Goal: Information Seeking & Learning: Understand process/instructions

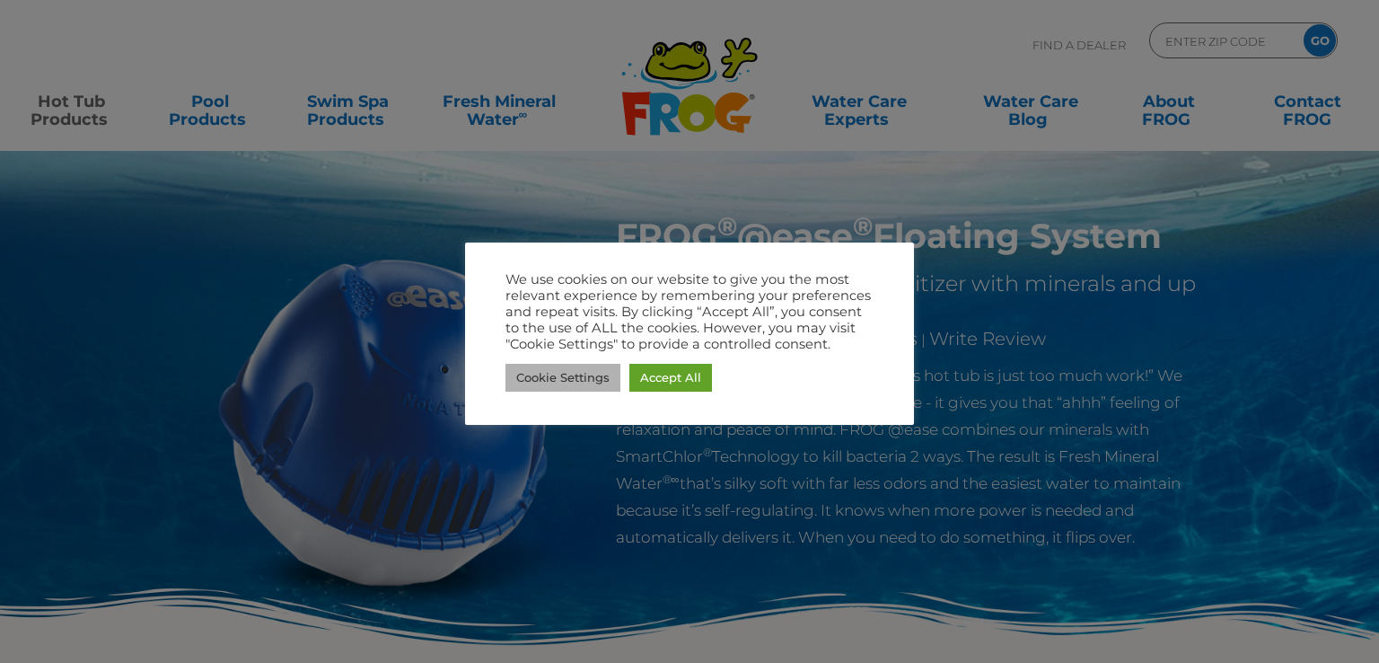
click at [592, 374] on link "Cookie Settings" at bounding box center [563, 378] width 115 height 28
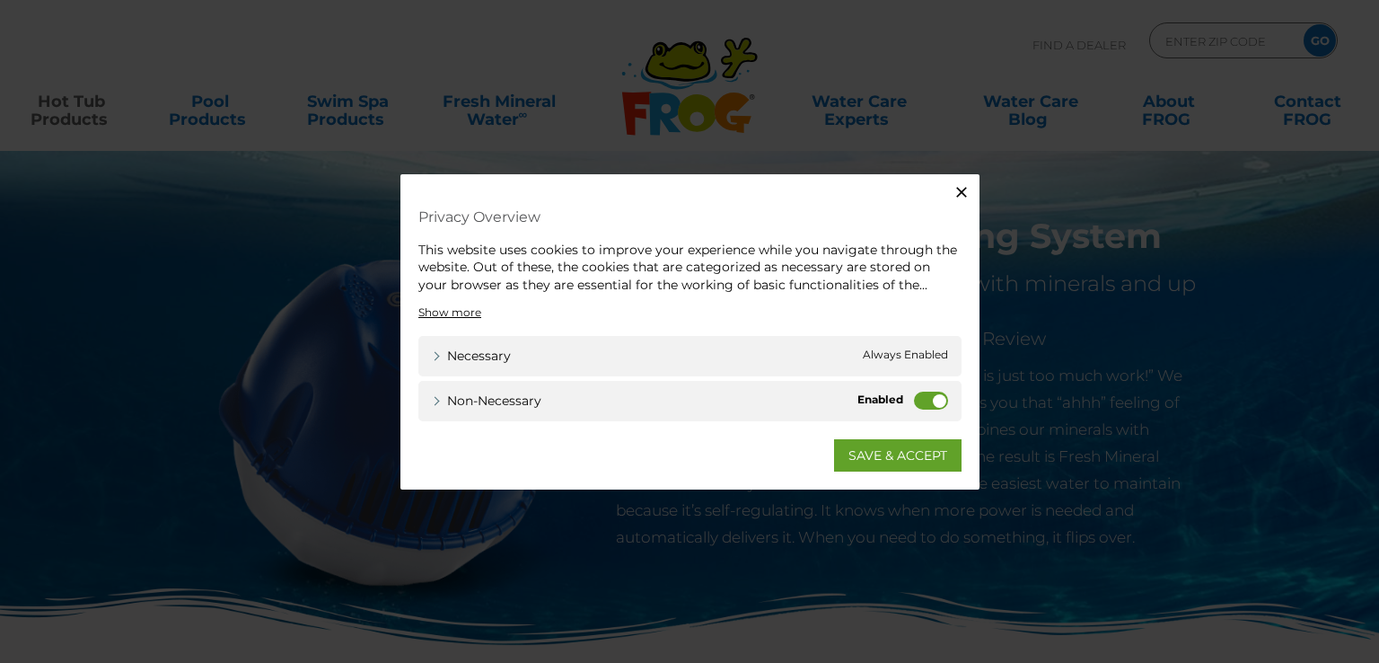
click at [926, 400] on label "Non-necessary" at bounding box center [931, 401] width 34 height 18
click at [0, 0] on input "Non-necessary" at bounding box center [0, 0] width 0 height 0
click at [895, 454] on link "SAVE & ACCEPT" at bounding box center [898, 455] width 128 height 32
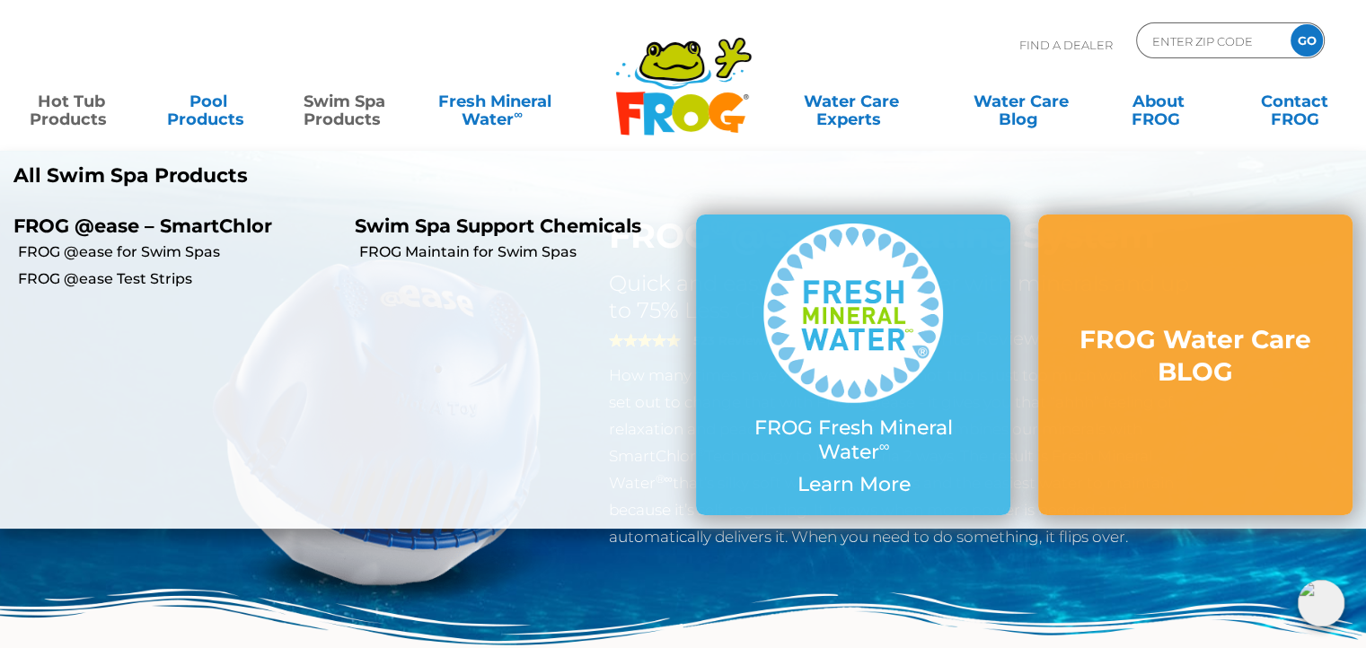
click at [352, 101] on link "Swim Spa Products" at bounding box center [345, 102] width 106 height 36
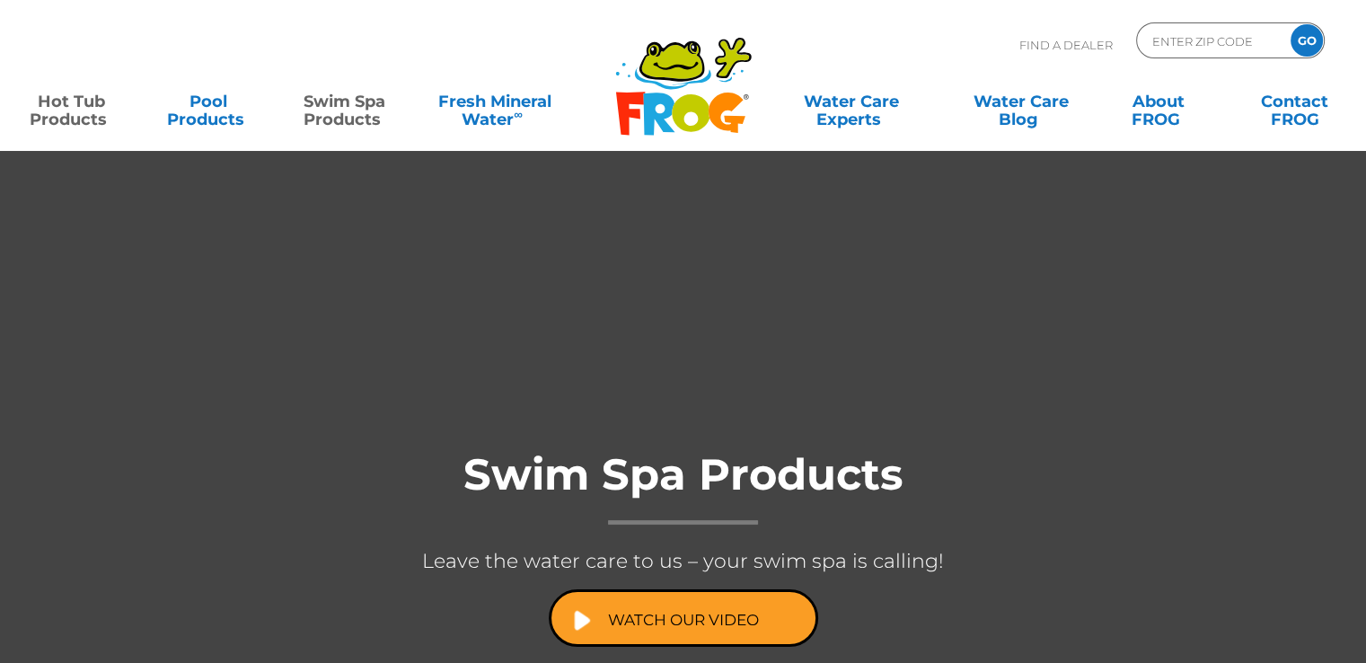
click at [84, 119] on link "Hot Tub Products" at bounding box center [71, 102] width 106 height 36
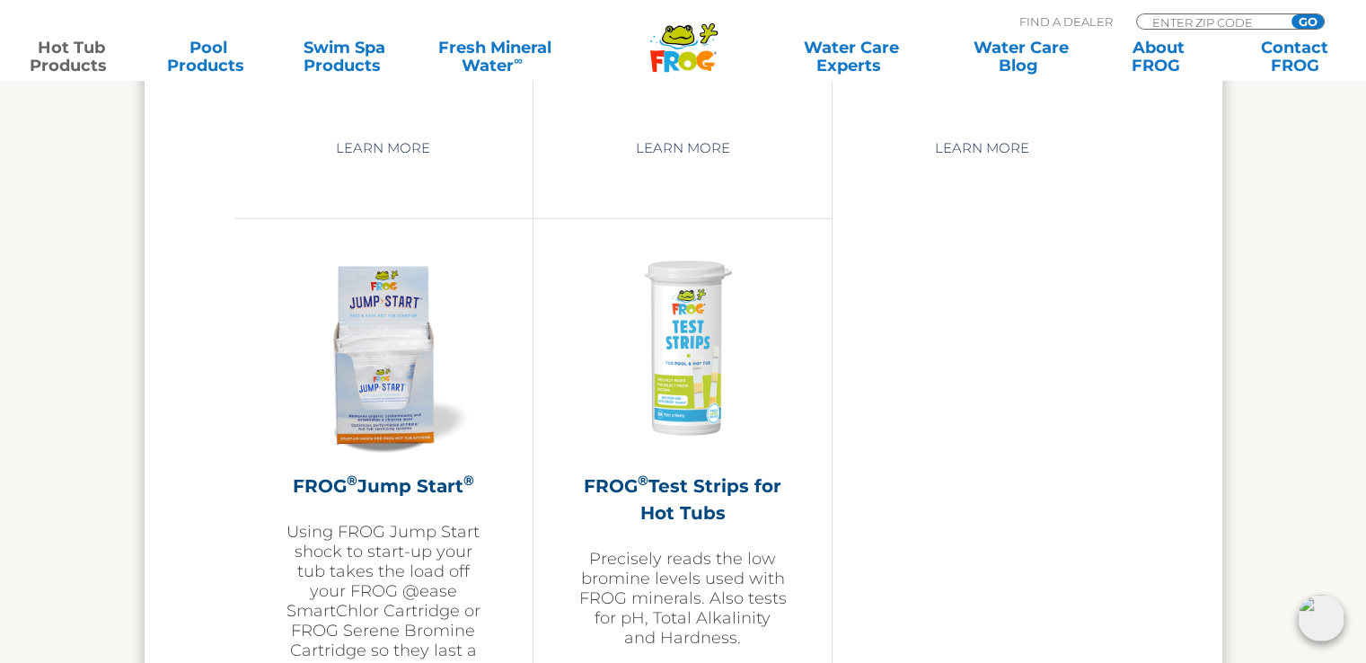
scroll to position [4311, 0]
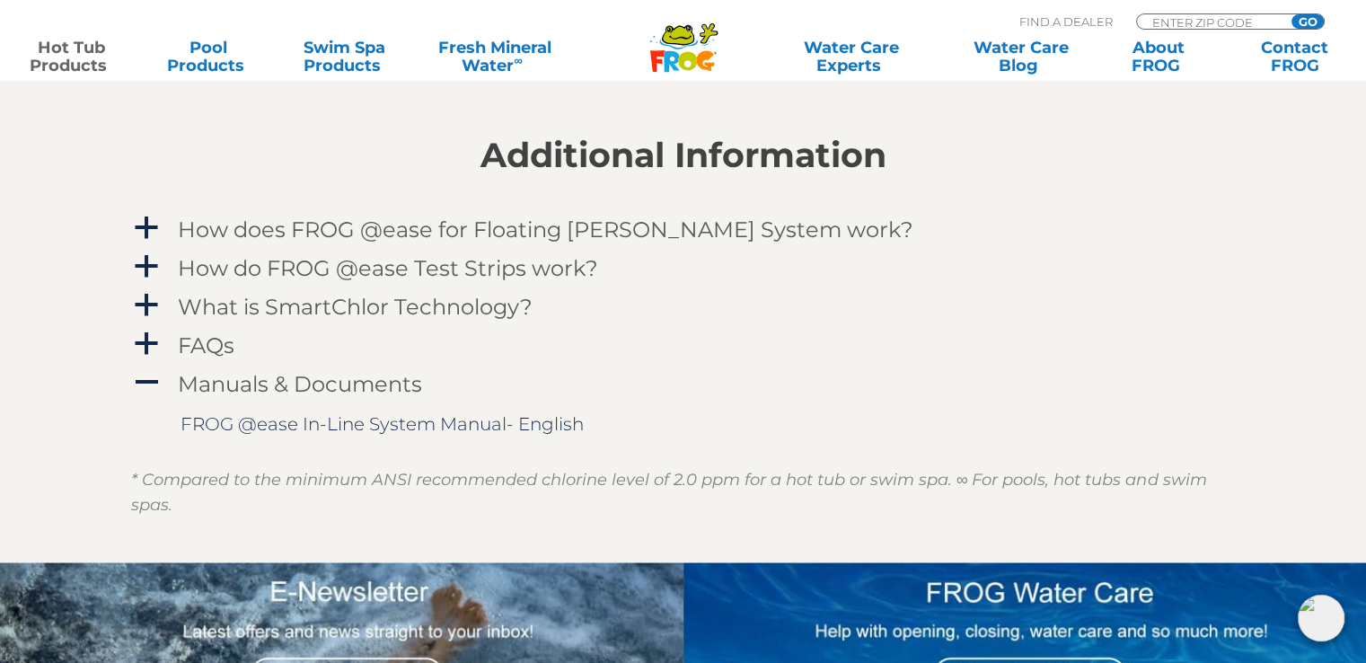
scroll to position [1886, 0]
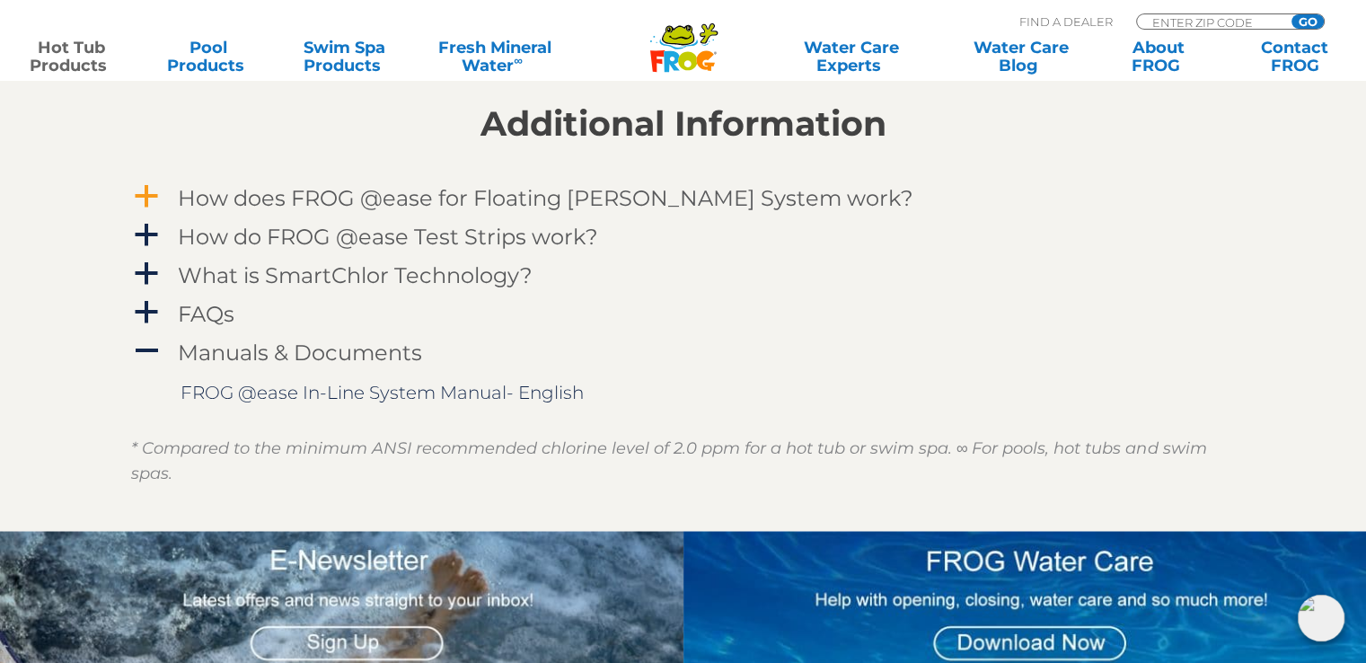
click at [147, 195] on span "a" at bounding box center [146, 196] width 27 height 27
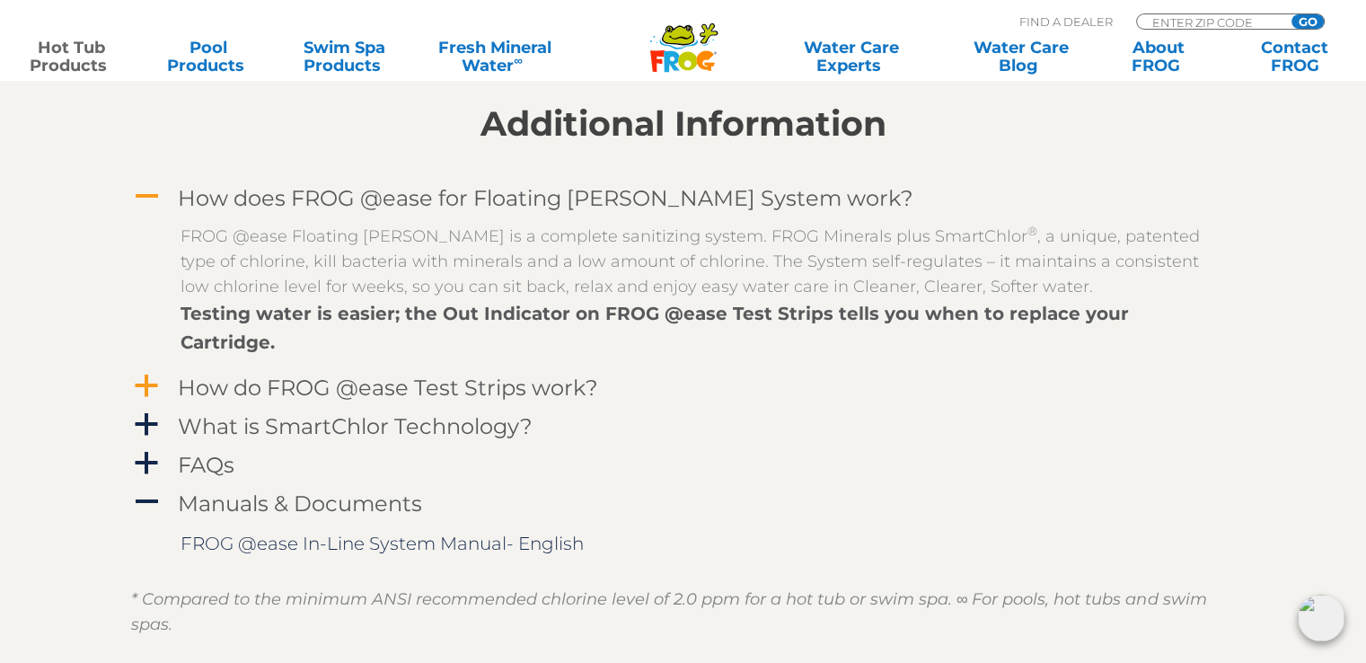
click at [140, 373] on span "a" at bounding box center [146, 386] width 27 height 27
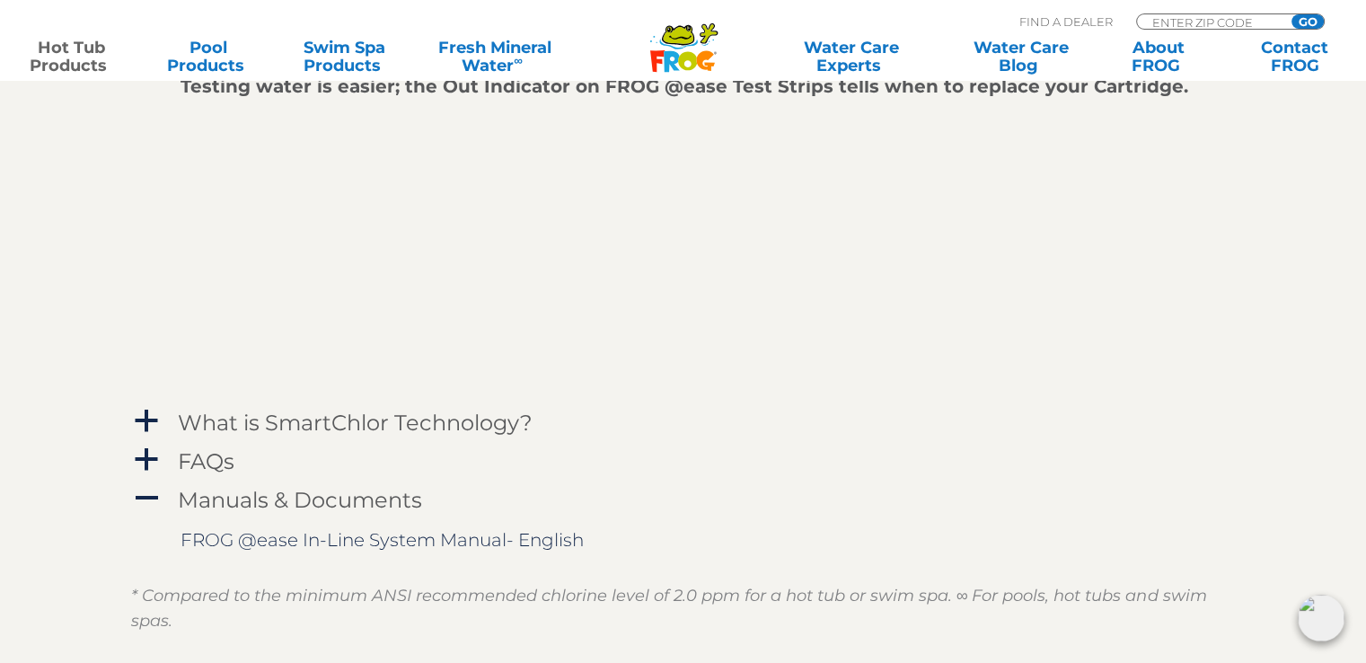
scroll to position [2425, 0]
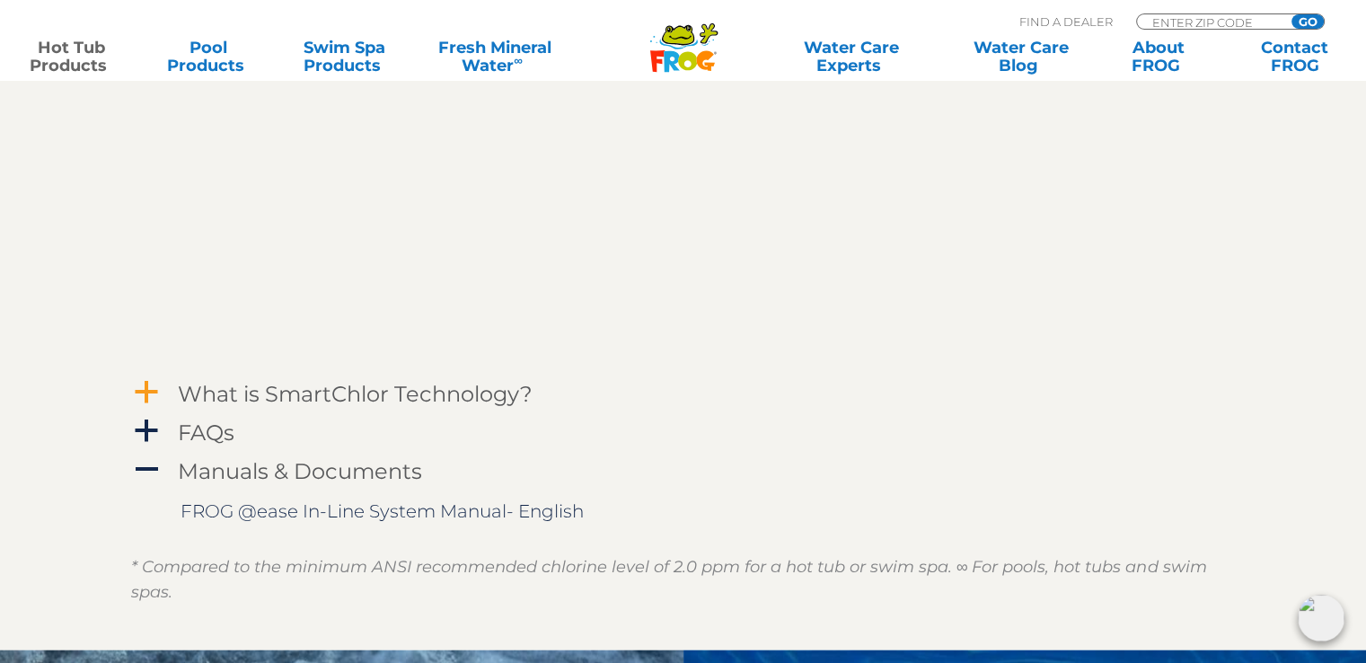
click at [138, 379] on span "a" at bounding box center [146, 392] width 27 height 27
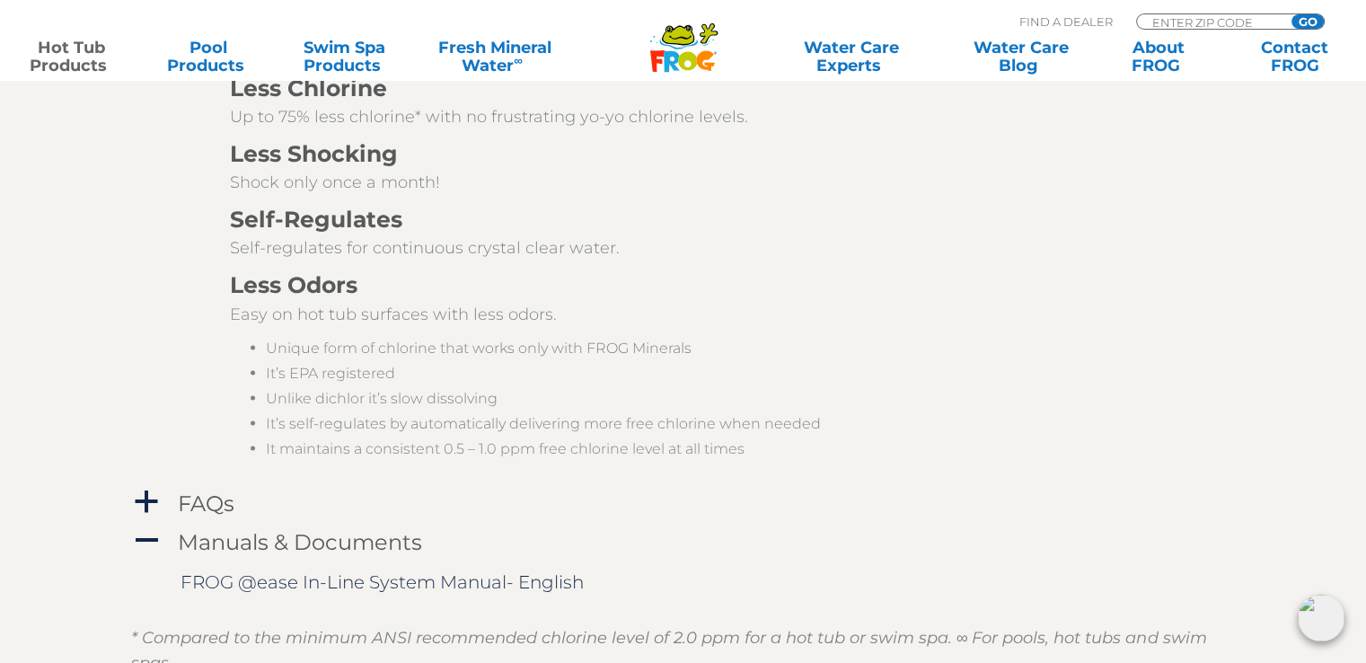
scroll to position [3143, 0]
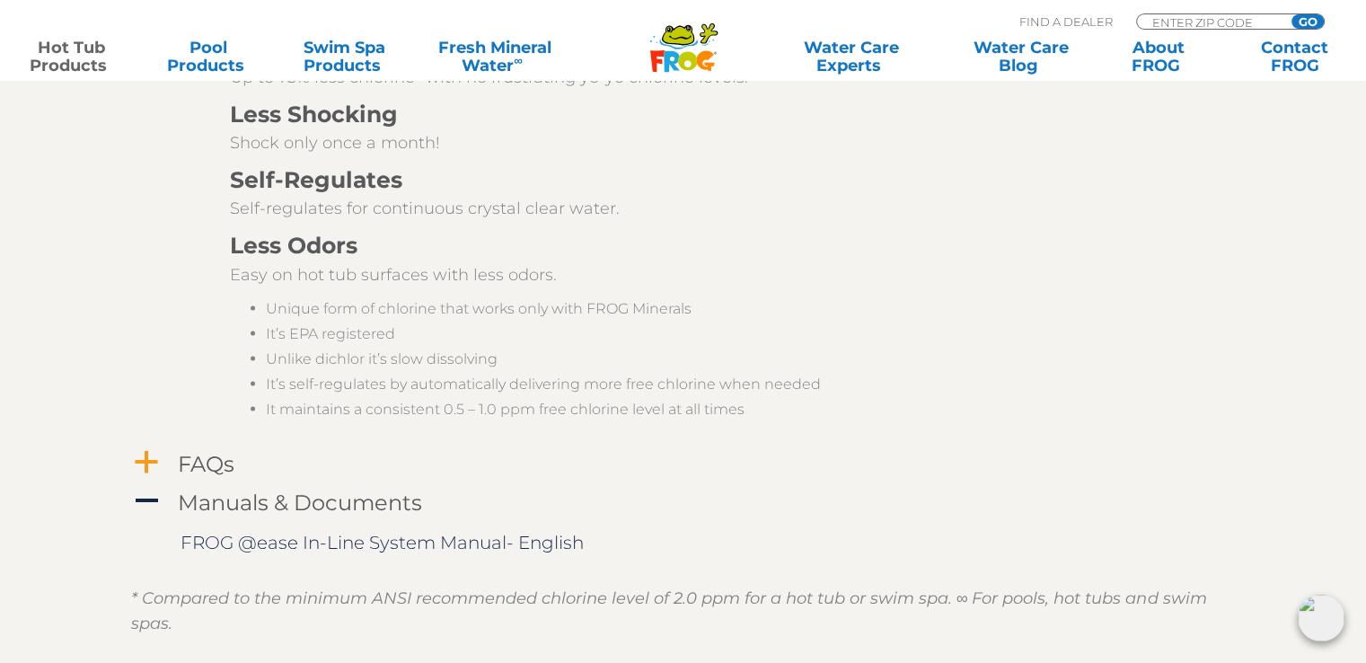
click at [146, 448] on span "a" at bounding box center [146, 461] width 27 height 27
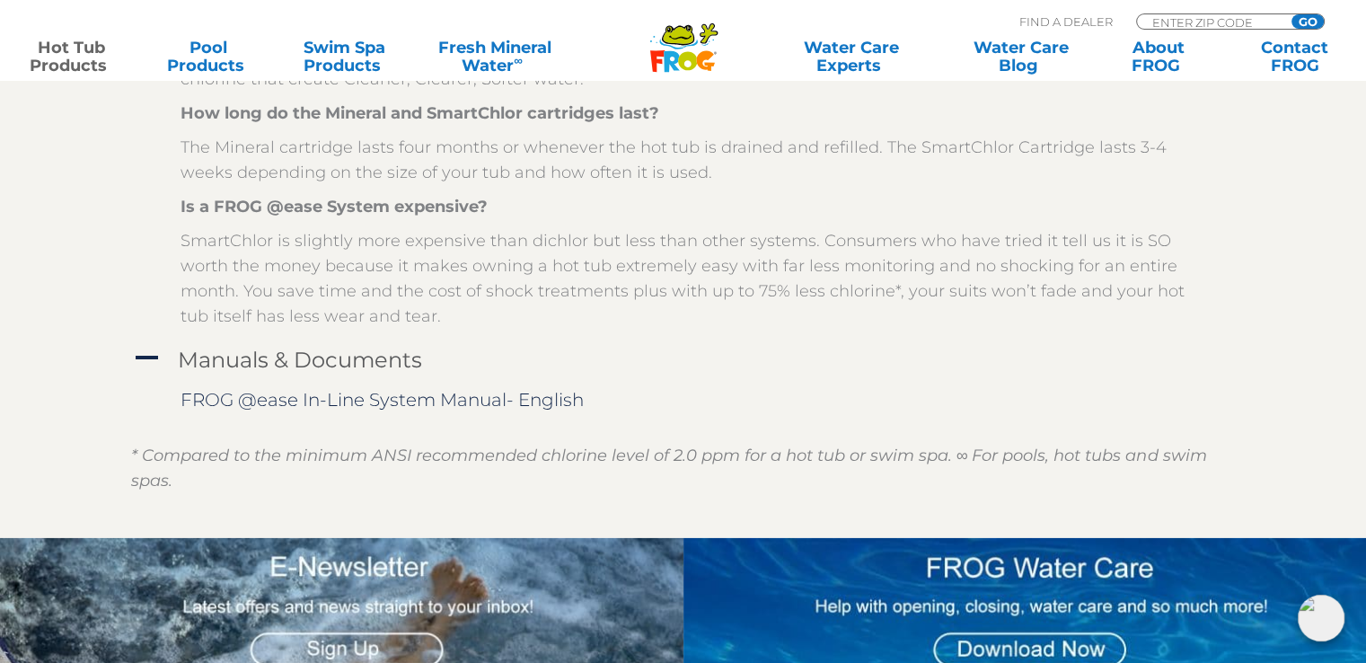
scroll to position [3951, 0]
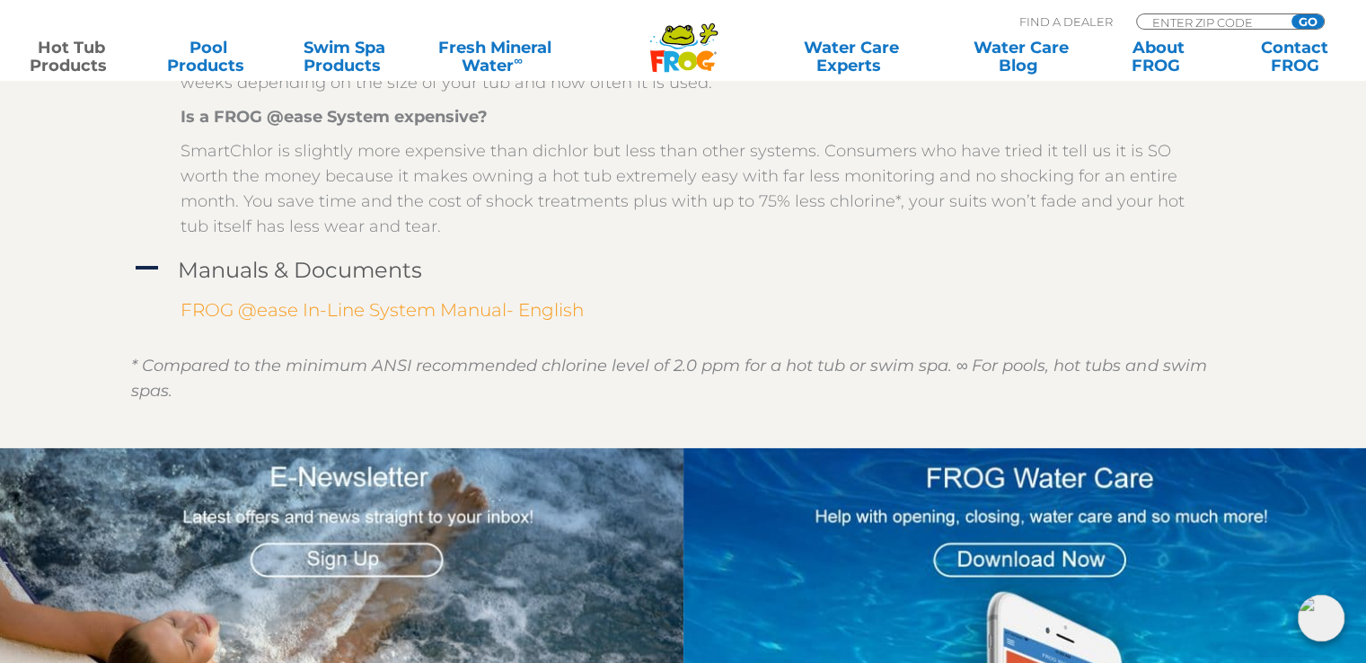
click at [237, 299] on link "FROG @ease In-Line System Manual- English" at bounding box center [382, 310] width 403 height 22
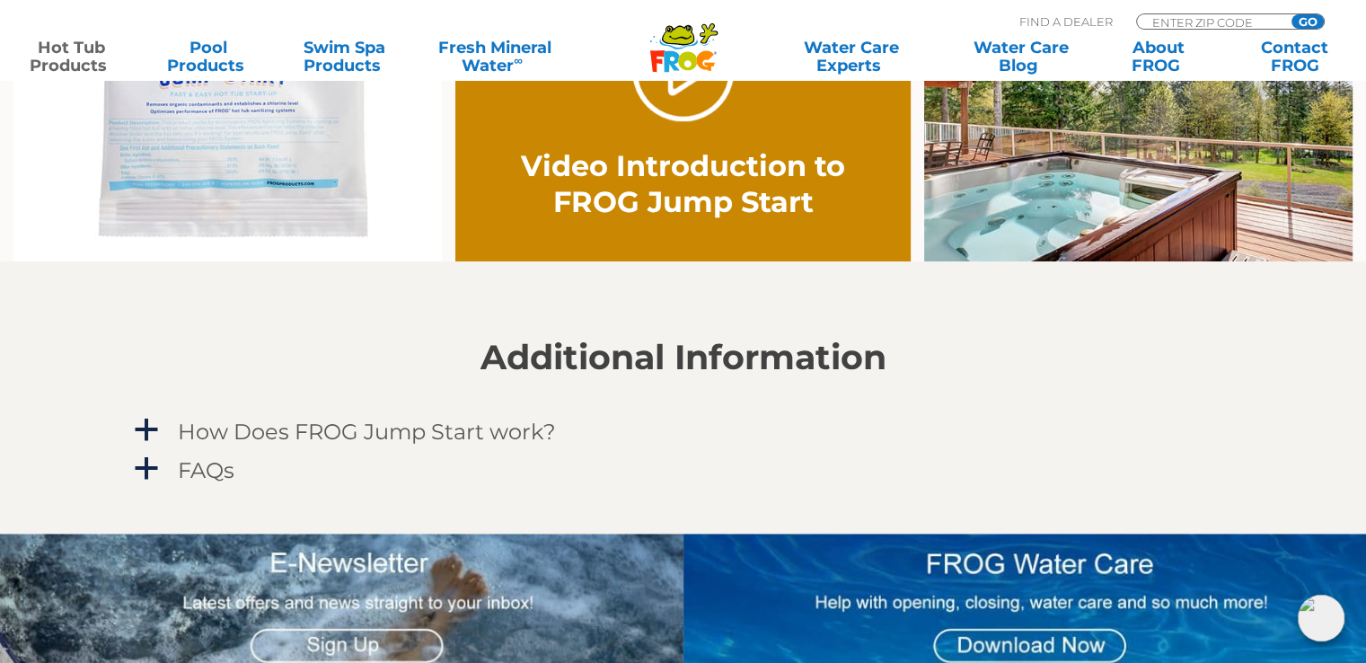
scroll to position [1347, 0]
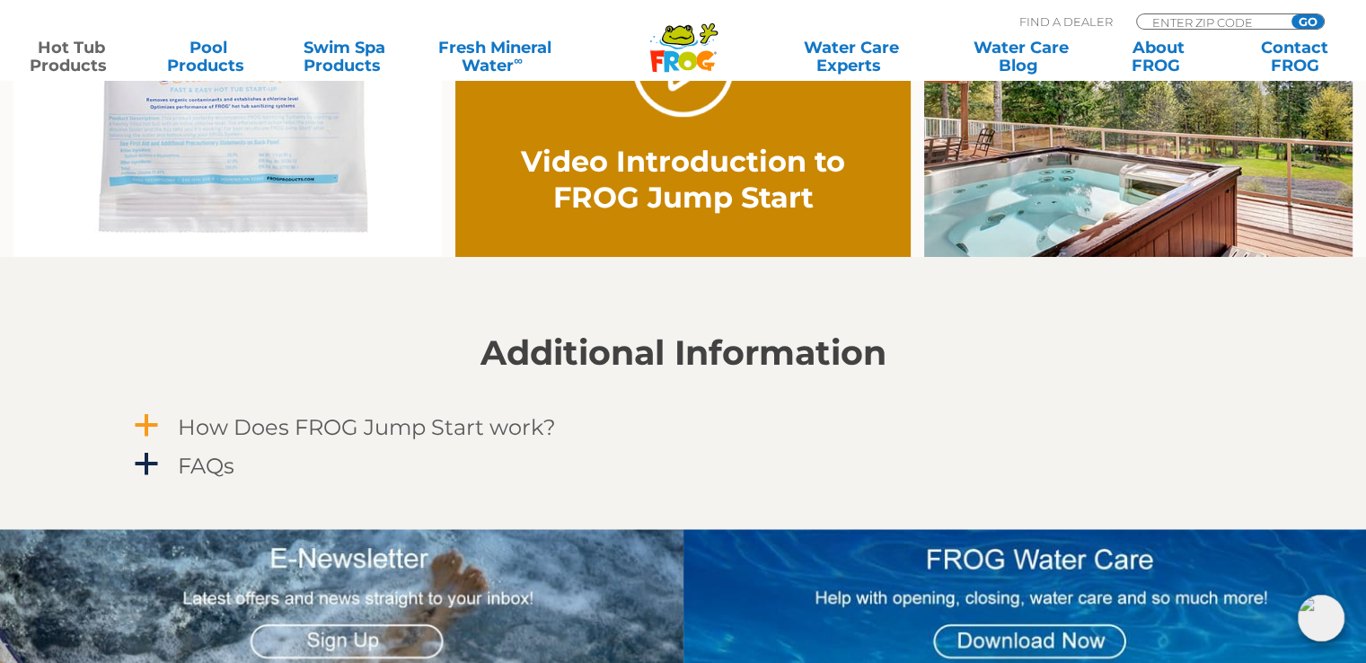
click at [156, 425] on span "a" at bounding box center [146, 425] width 27 height 27
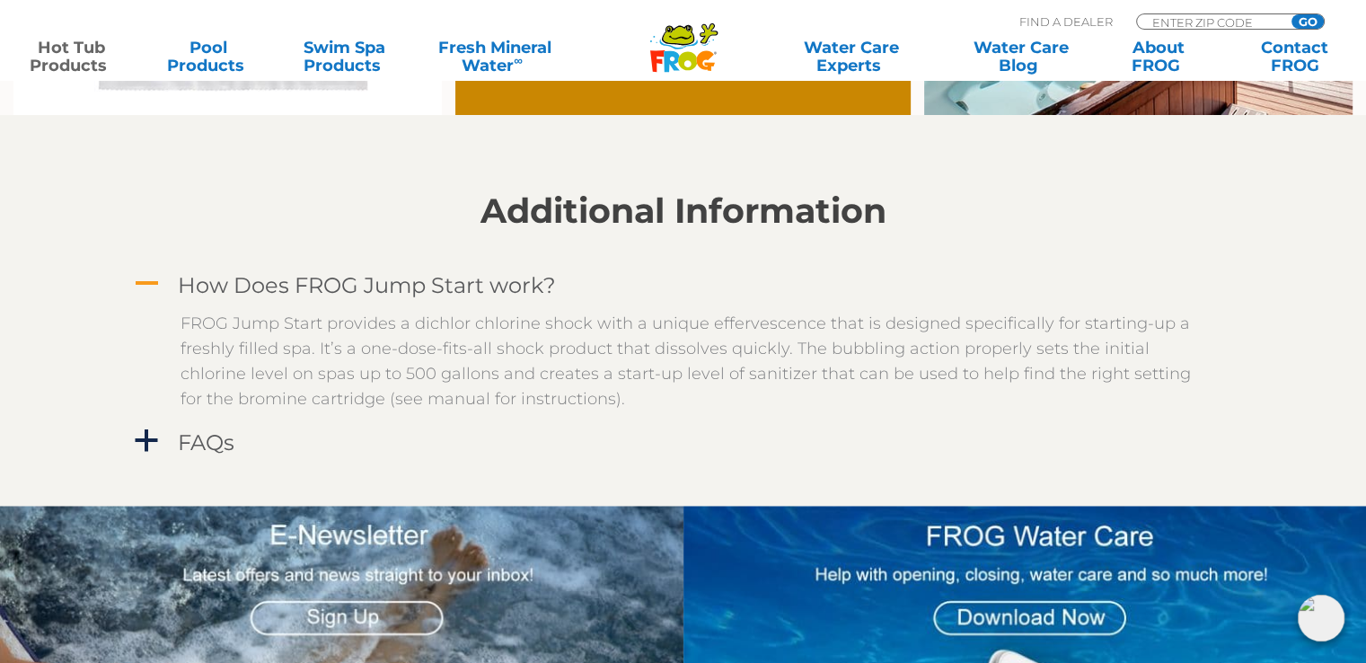
scroll to position [1527, 0]
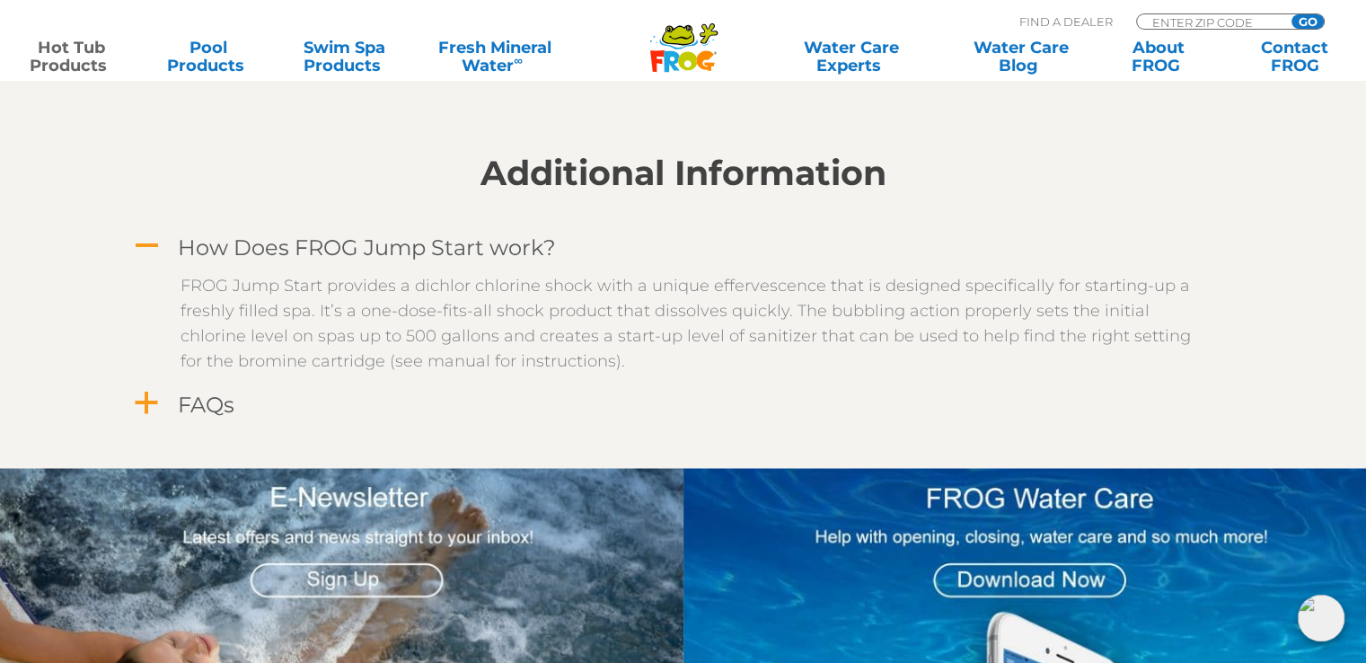
click at [147, 407] on span "a" at bounding box center [146, 403] width 27 height 27
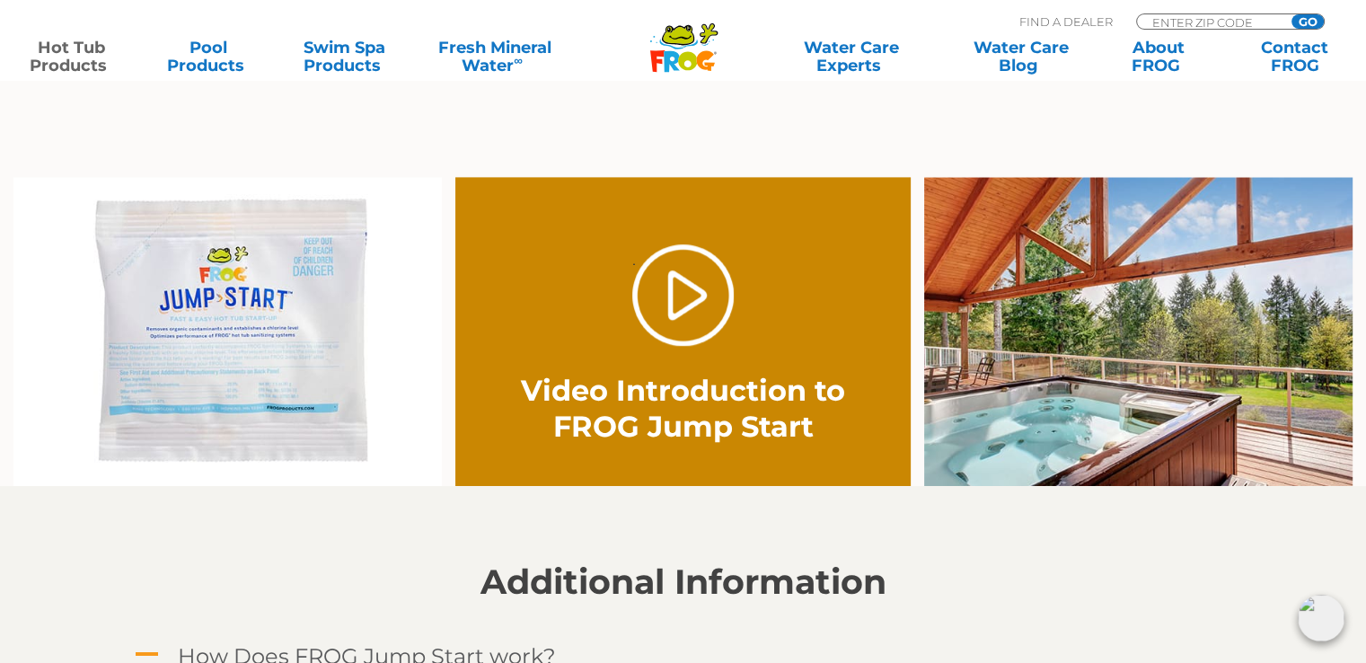
scroll to position [1078, 0]
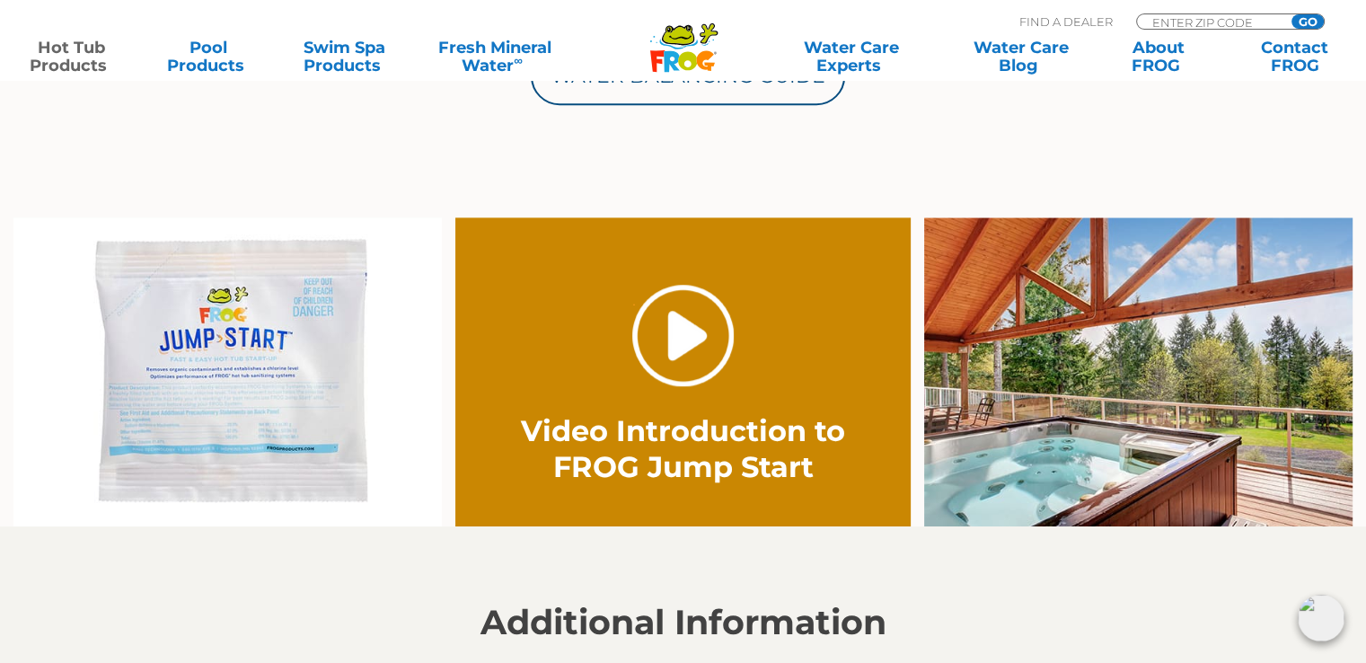
click at [675, 330] on link "." at bounding box center [682, 335] width 101 height 101
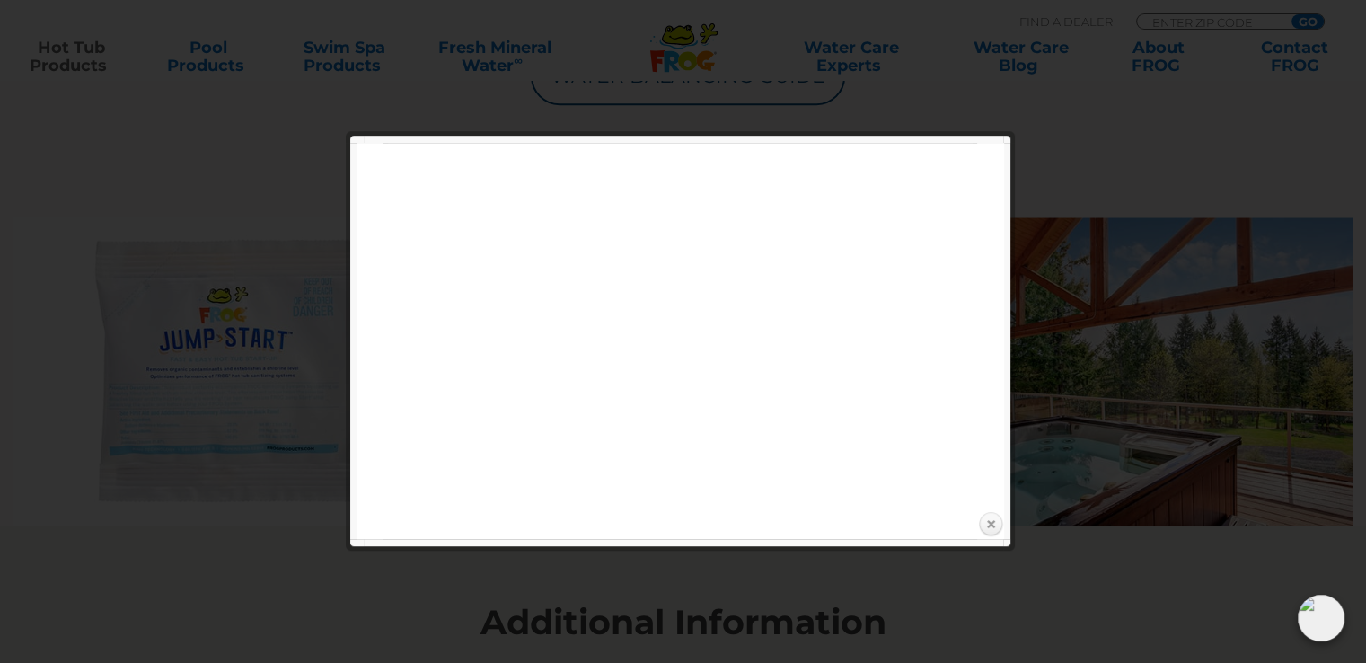
click at [988, 522] on link "Close" at bounding box center [990, 524] width 27 height 27
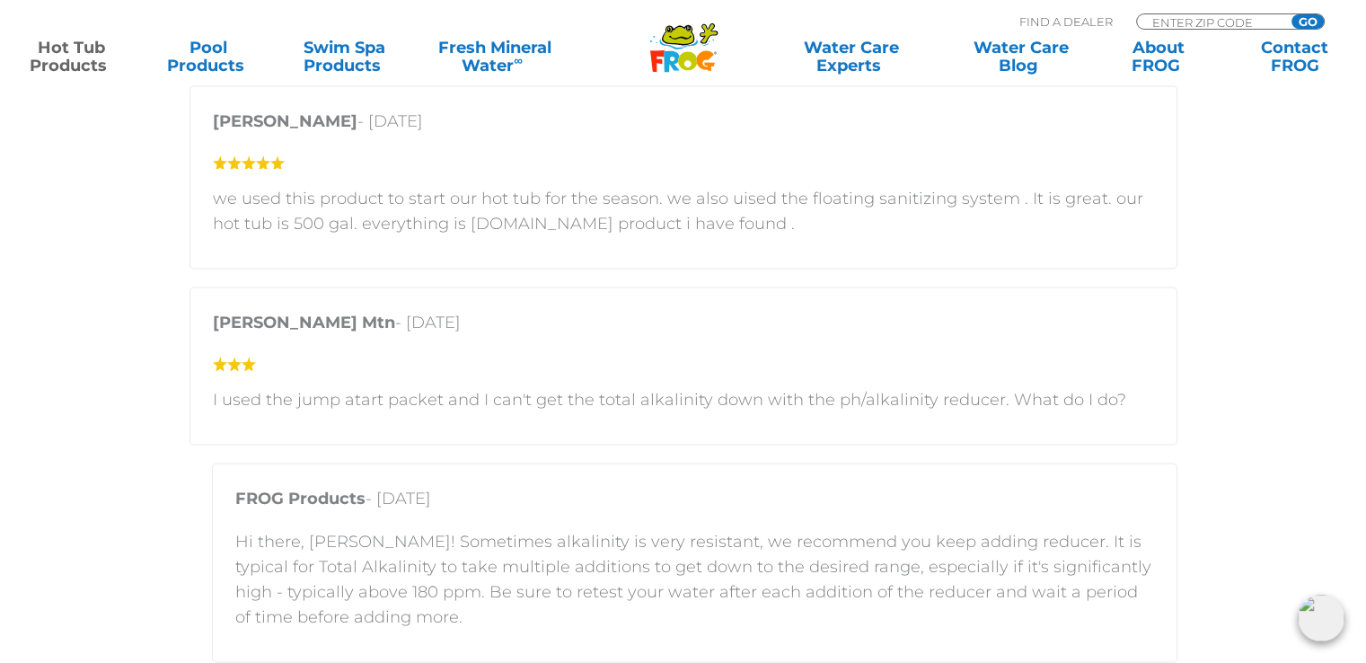
scroll to position [2607, 0]
